Goal: Transaction & Acquisition: Download file/media

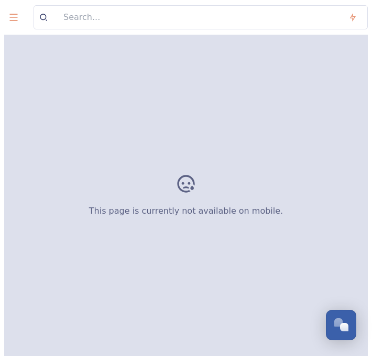
click at [0, 27] on html "This page is currently not available on mobile. Dismiss GoSquared Assistant Cha…" at bounding box center [186, 178] width 372 height 356
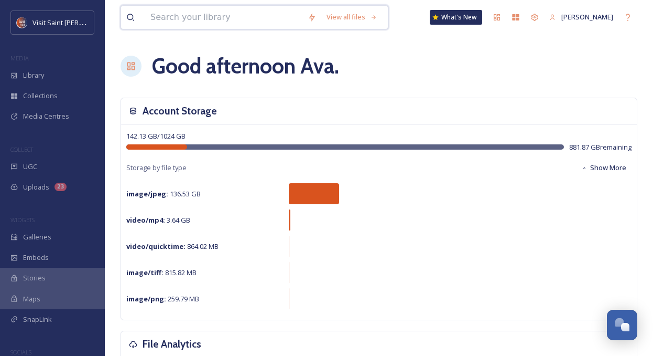
click at [225, 16] on input at bounding box center [223, 17] width 157 height 23
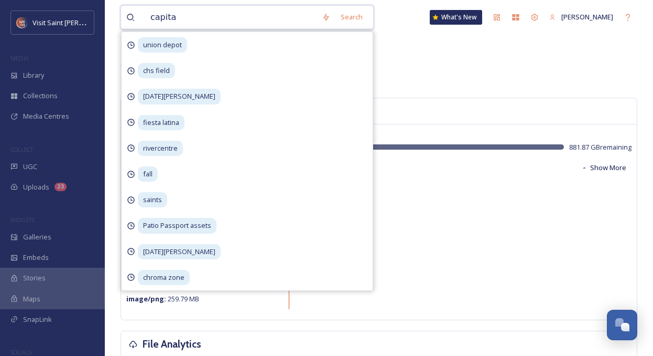
type input "capital"
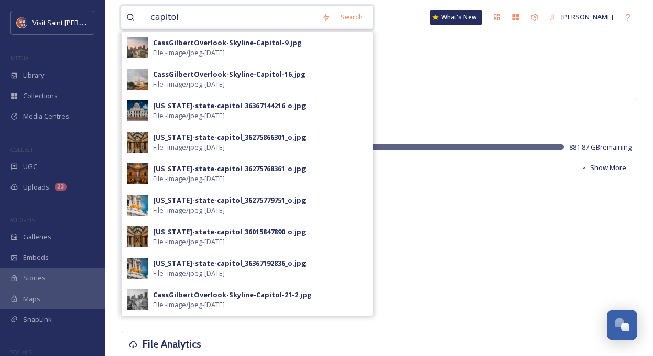
type input "capitol"
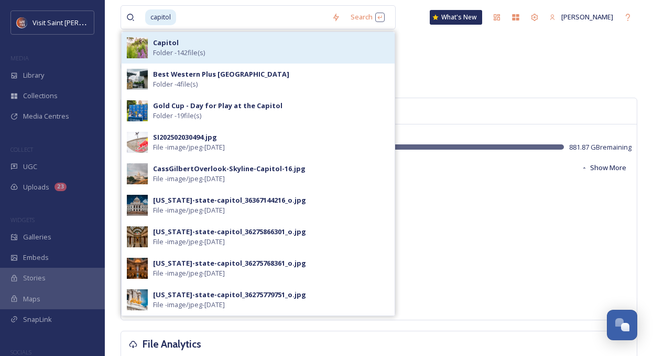
click at [231, 53] on div "Capitol Folder - 142 file(s)" at bounding box center [271, 48] width 236 height 20
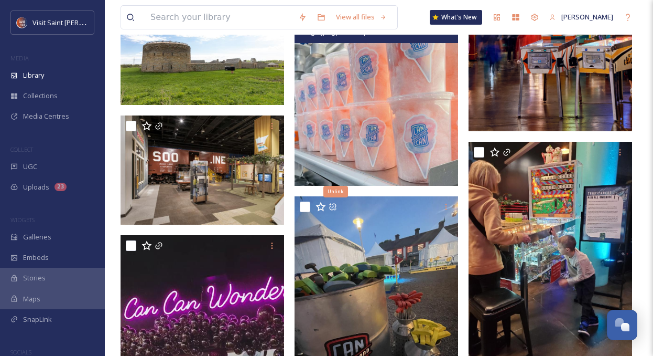
scroll to position [365, 0]
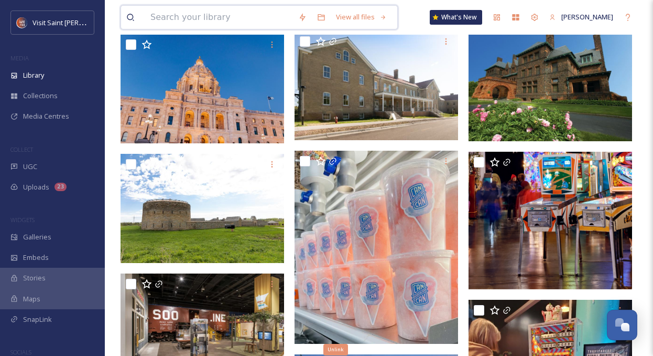
click at [192, 7] on input at bounding box center [219, 17] width 148 height 23
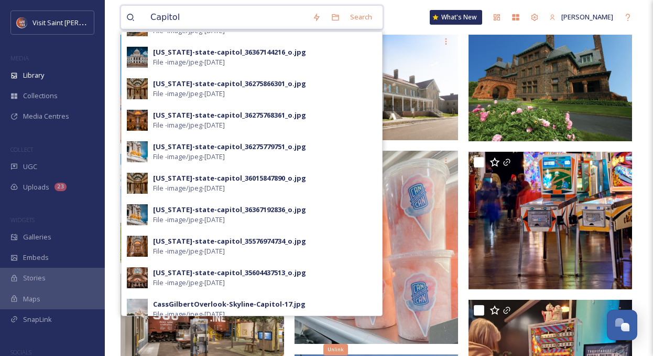
scroll to position [150, 0]
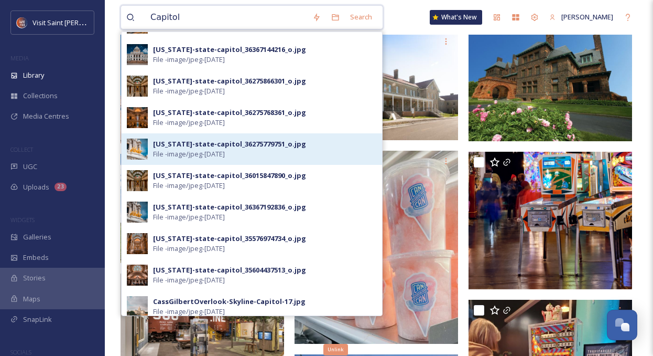
type input "Capitol"
click at [272, 147] on div "[US_STATE]-state-capitol_36275779751_o.jpg" at bounding box center [229, 144] width 153 height 10
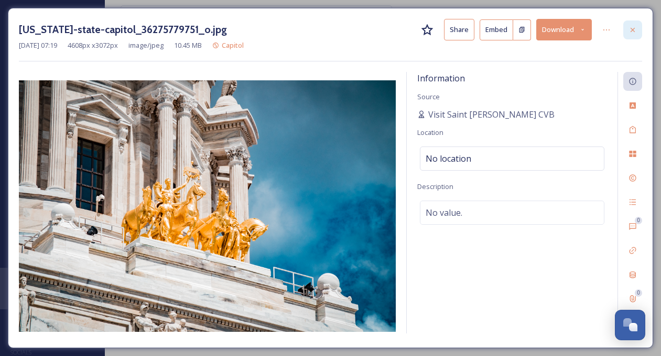
click at [372, 21] on div at bounding box center [632, 29] width 19 height 19
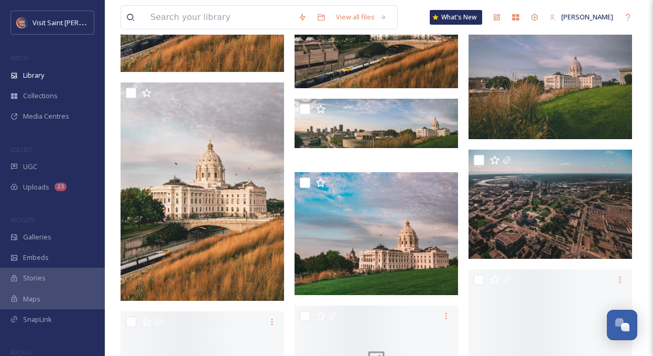
scroll to position [3397, 0]
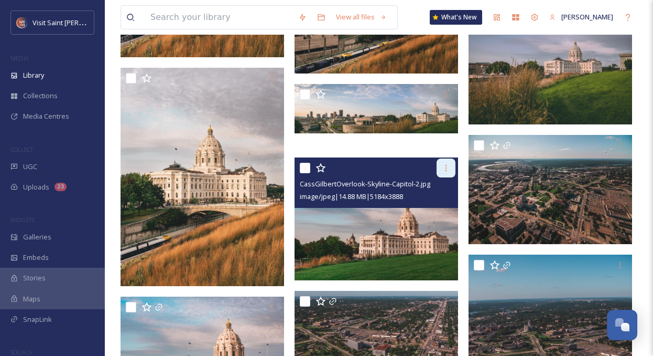
click at [372, 164] on icon at bounding box center [446, 168] width 8 height 8
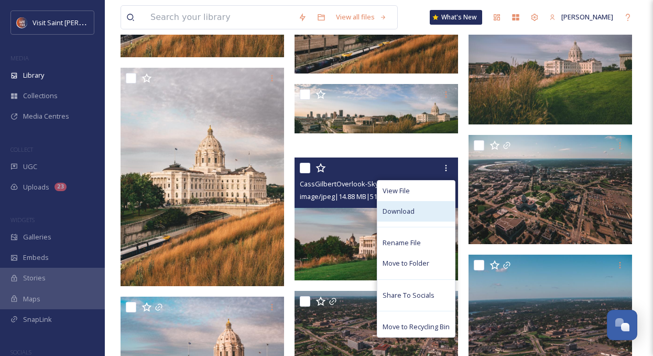
click at [372, 193] on div "Download" at bounding box center [417, 211] width 78 height 20
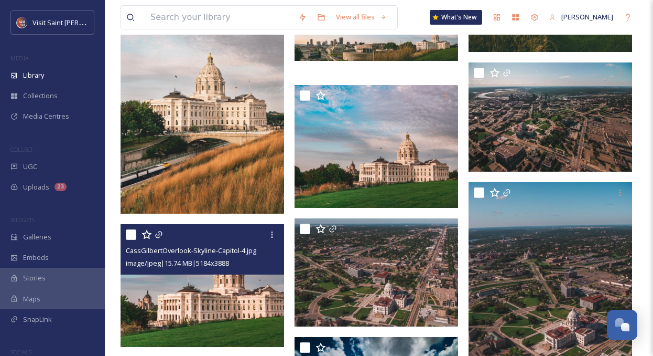
scroll to position [3469, 0]
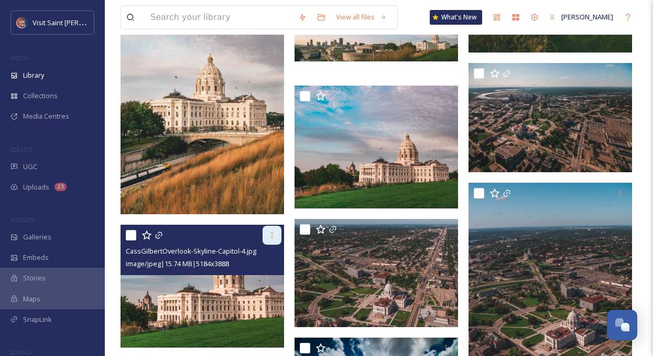
click at [271, 193] on icon at bounding box center [272, 235] width 8 height 8
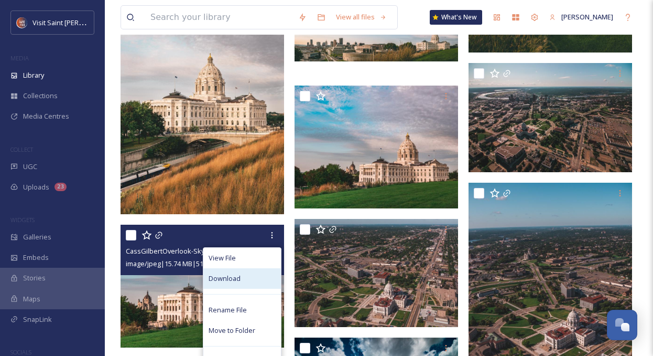
click at [253, 193] on div "Download" at bounding box center [242, 278] width 78 height 20
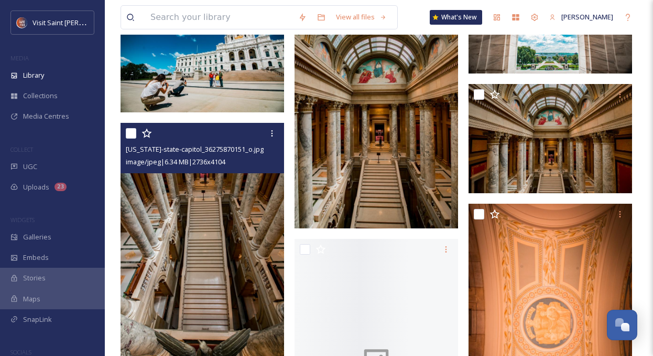
scroll to position [4305, 0]
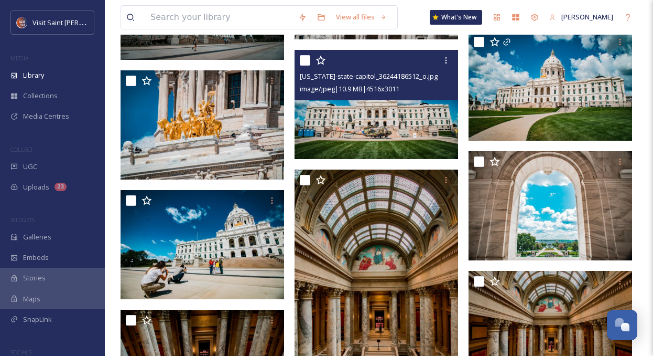
scroll to position [4101, 0]
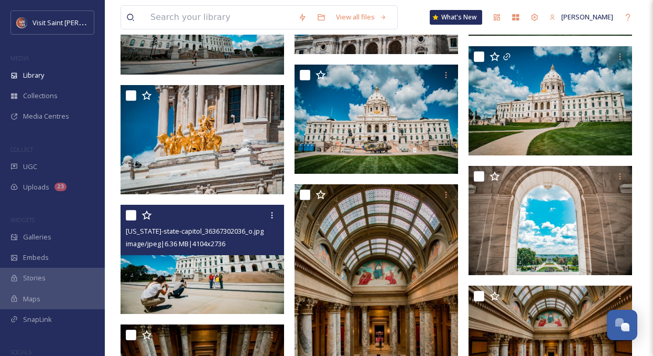
click at [220, 193] on img at bounding box center [203, 259] width 164 height 109
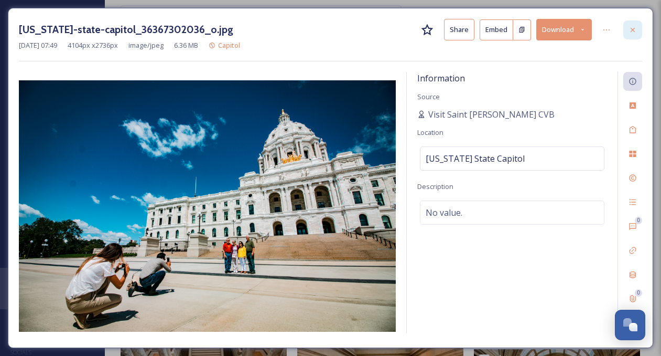
click at [372, 30] on div at bounding box center [632, 29] width 19 height 19
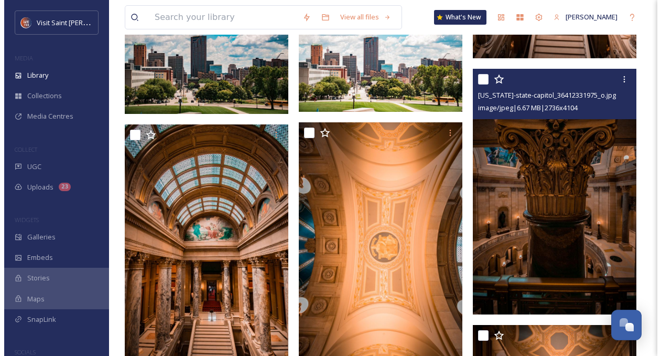
scroll to position [5384, 0]
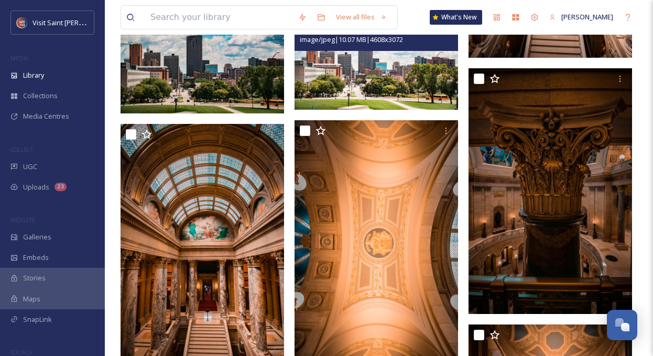
click at [372, 81] on img at bounding box center [377, 55] width 164 height 109
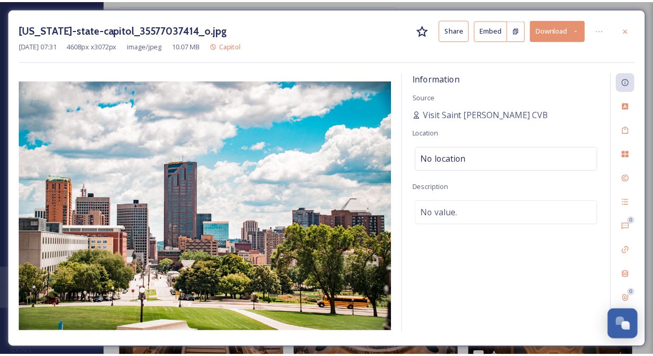
scroll to position [5386, 0]
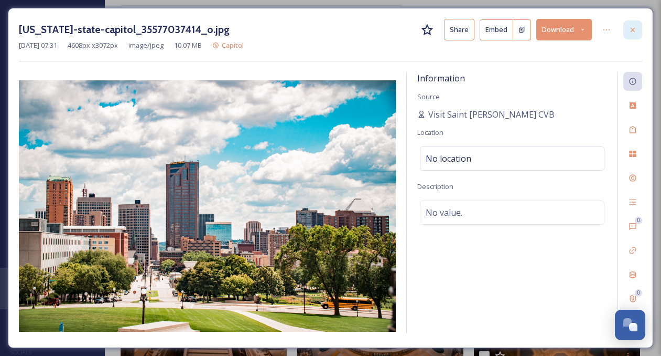
click at [372, 28] on icon at bounding box center [633, 30] width 8 height 8
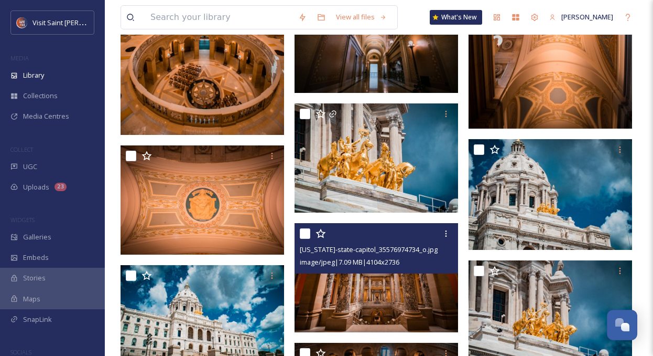
scroll to position [5844, 0]
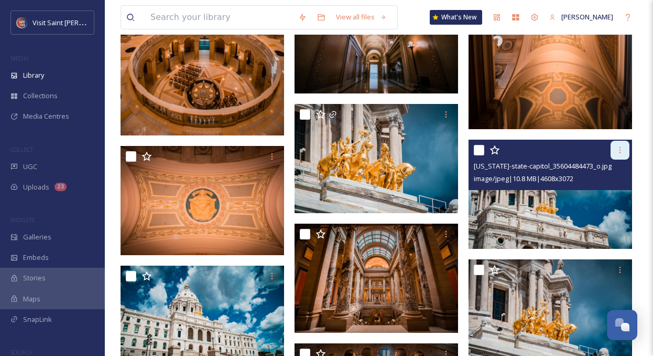
click at [372, 149] on icon at bounding box center [620, 150] width 8 height 8
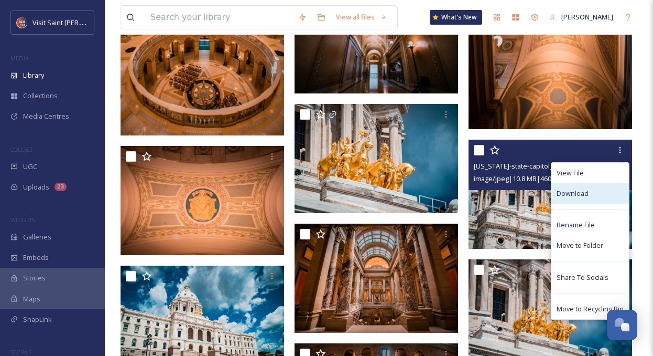
click at [372, 193] on span "Download" at bounding box center [573, 193] width 32 height 10
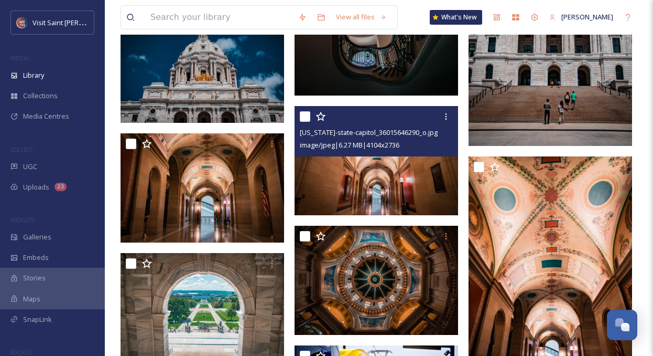
scroll to position [6952, 0]
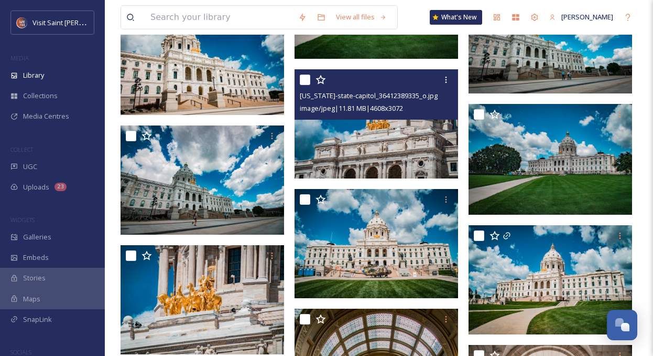
scroll to position [4101, 0]
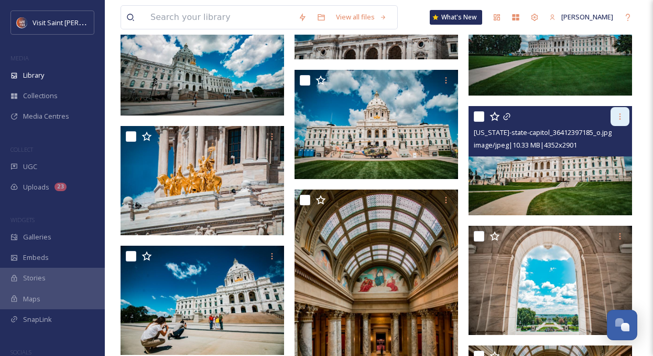
click at [372, 113] on icon at bounding box center [620, 116] width 8 height 8
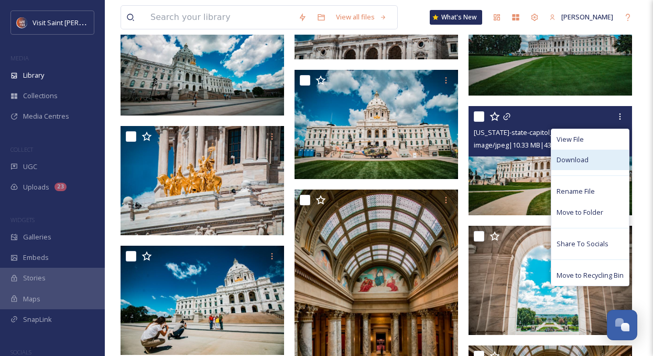
click at [372, 156] on span "Download" at bounding box center [573, 160] width 32 height 10
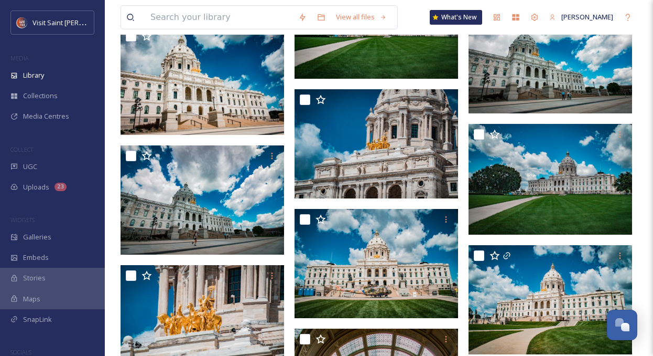
scroll to position [3963, 0]
